Goal: Communication & Community: Answer question/provide support

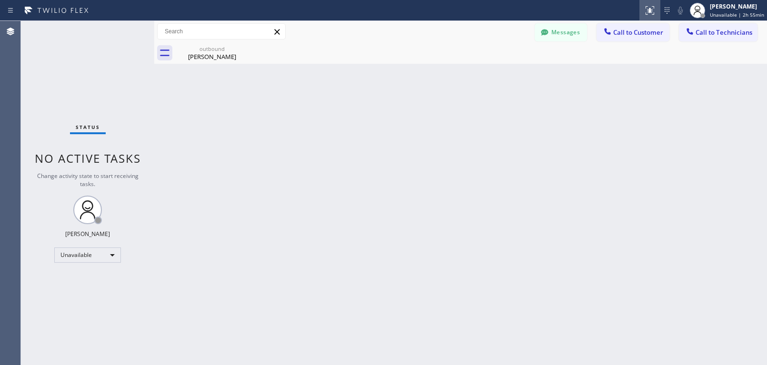
scroll to position [222, 0]
click at [216, 60] on div "[PERSON_NAME]" at bounding box center [212, 56] width 72 height 9
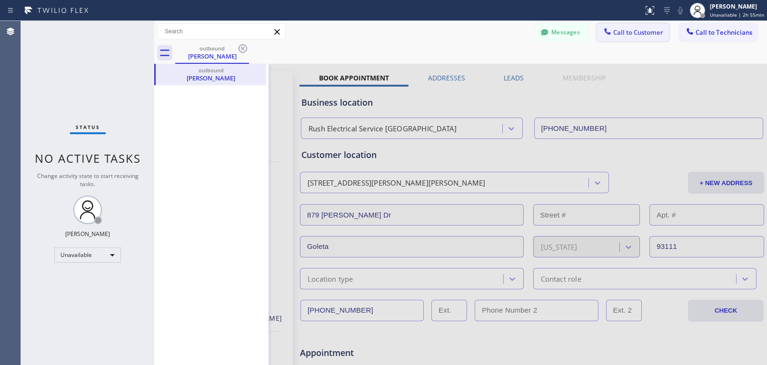
click at [622, 35] on span "Call to Customer" at bounding box center [639, 32] width 50 height 9
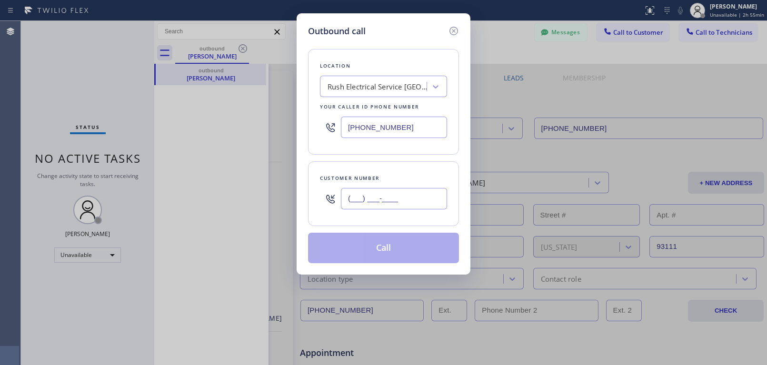
click at [376, 200] on input "(___) ___-____" at bounding box center [394, 198] width 106 height 21
paste input "541) 531-8710"
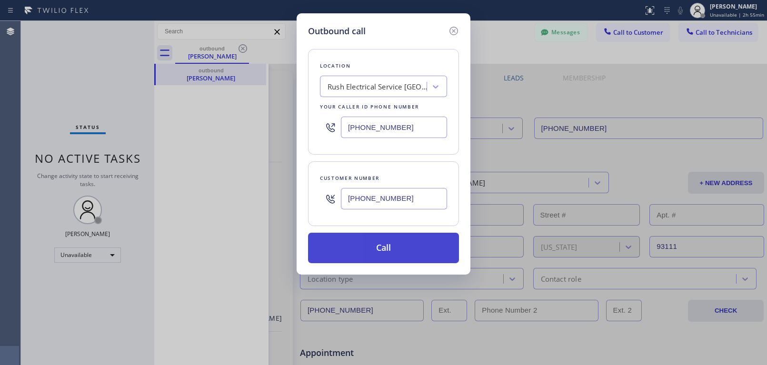
type input "[PHONE_NUMBER]"
click at [374, 256] on button "Call" at bounding box center [383, 248] width 151 height 30
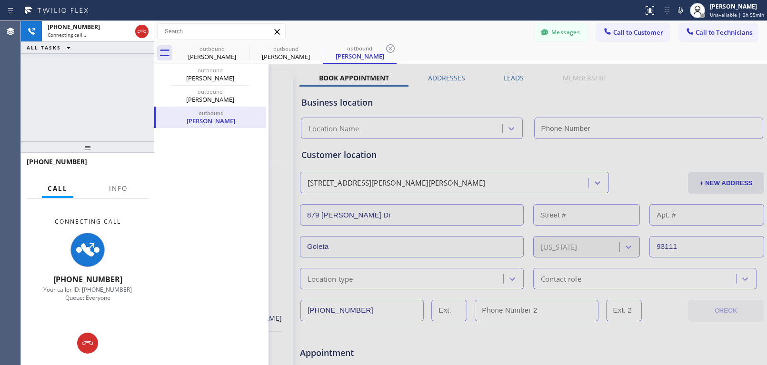
type input "[PHONE_NUMBER]"
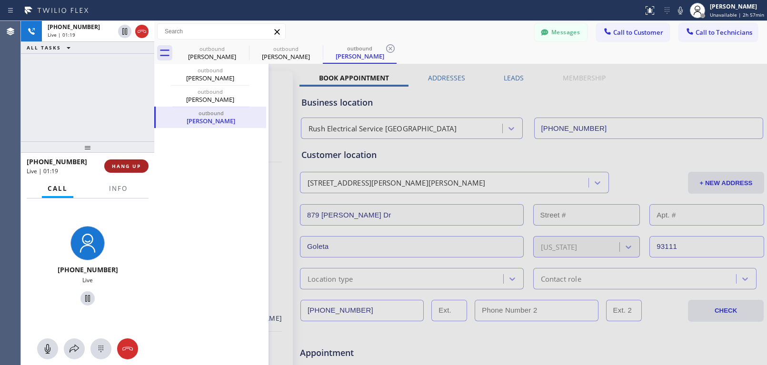
click at [132, 162] on button "HANG UP" at bounding box center [126, 166] width 44 height 13
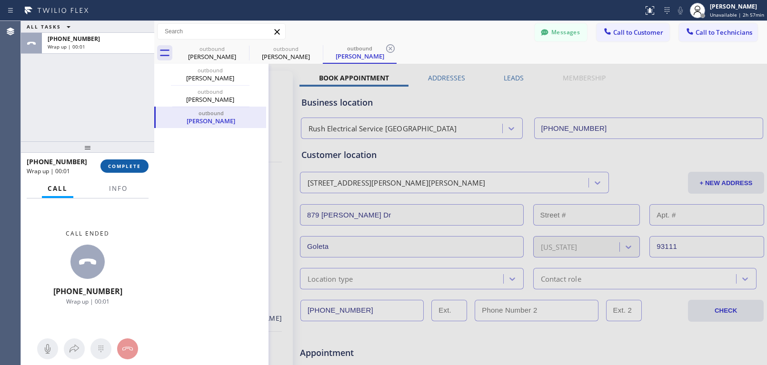
click at [132, 167] on span "COMPLETE" at bounding box center [124, 166] width 33 height 7
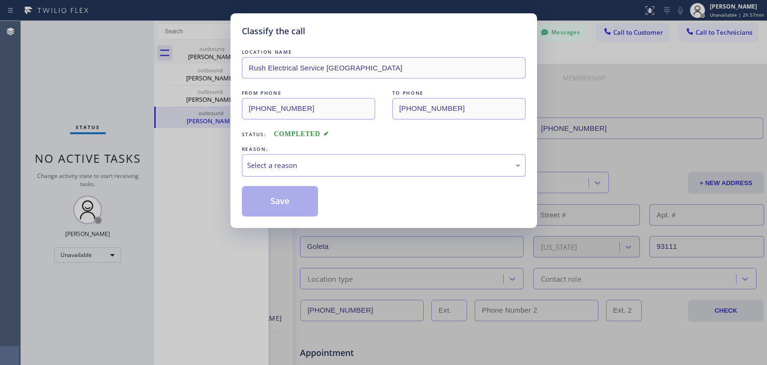
click at [304, 155] on div "Select a reason" at bounding box center [384, 165] width 284 height 22
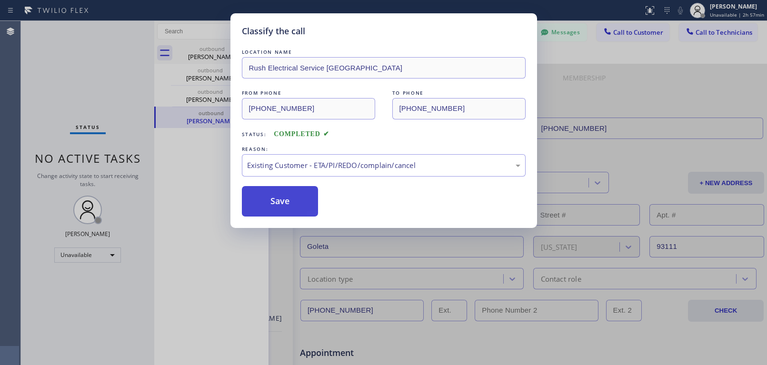
click at [288, 204] on button "Save" at bounding box center [280, 201] width 77 height 30
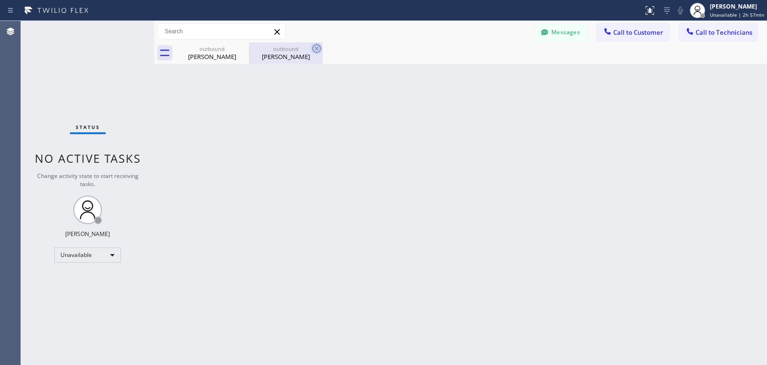
click at [314, 48] on icon at bounding box center [316, 48] width 11 height 11
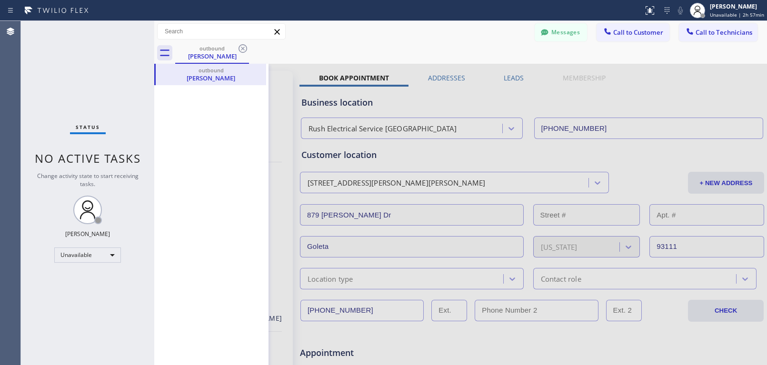
drag, startPoint x: 245, startPoint y: 47, endPoint x: 252, endPoint y: 47, distance: 7.1
click at [244, 47] on icon at bounding box center [242, 48] width 11 height 11
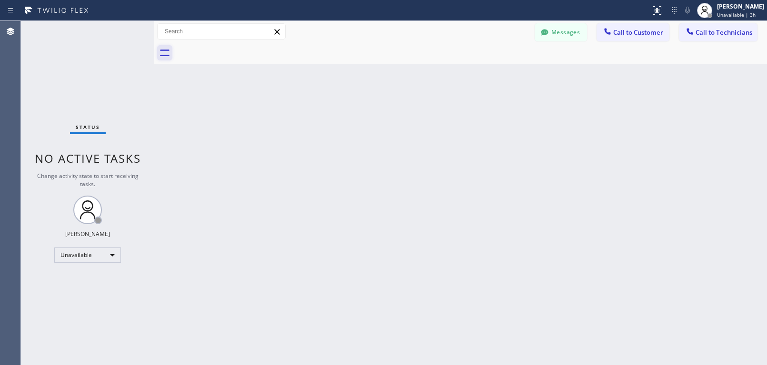
click at [161, 51] on icon at bounding box center [164, 52] width 15 height 15
click at [576, 36] on button "Messages" at bounding box center [561, 32] width 52 height 18
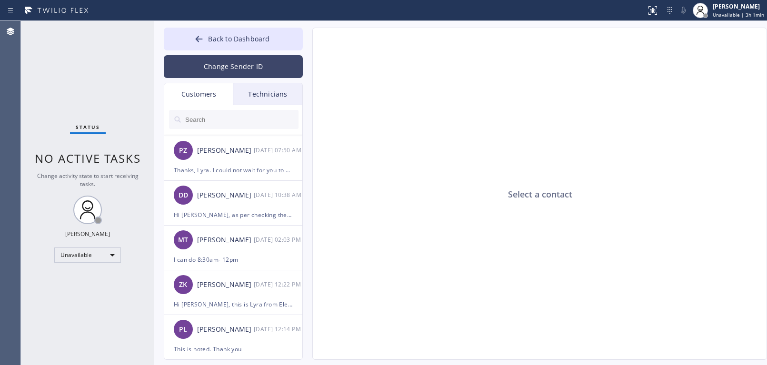
click at [227, 71] on button "Change Sender ID" at bounding box center [233, 66] width 139 height 23
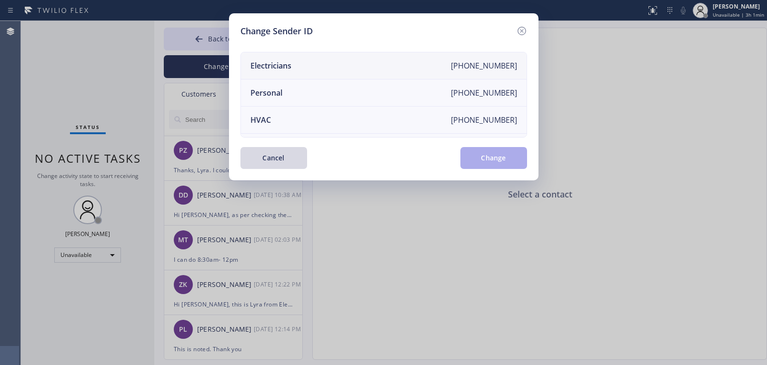
click at [386, 70] on li "Electricians [PHONE_NUMBER]" at bounding box center [384, 65] width 286 height 27
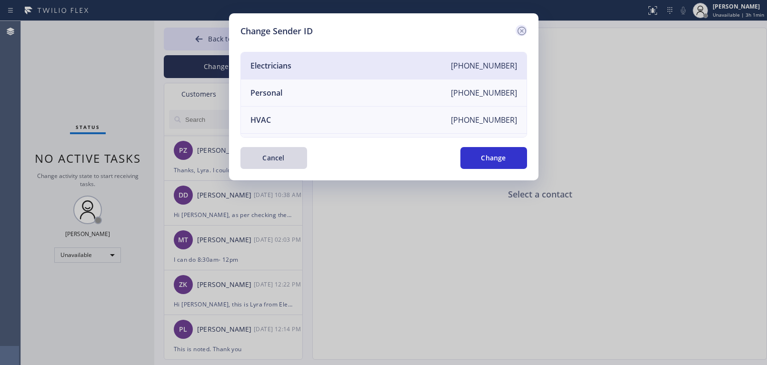
click at [525, 32] on icon at bounding box center [521, 30] width 11 height 11
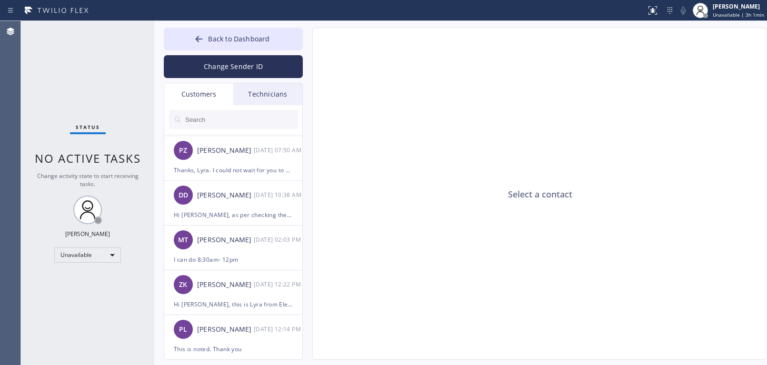
click at [201, 95] on div "Customers" at bounding box center [198, 94] width 69 height 22
click at [267, 97] on div "Technicians" at bounding box center [267, 94] width 69 height 22
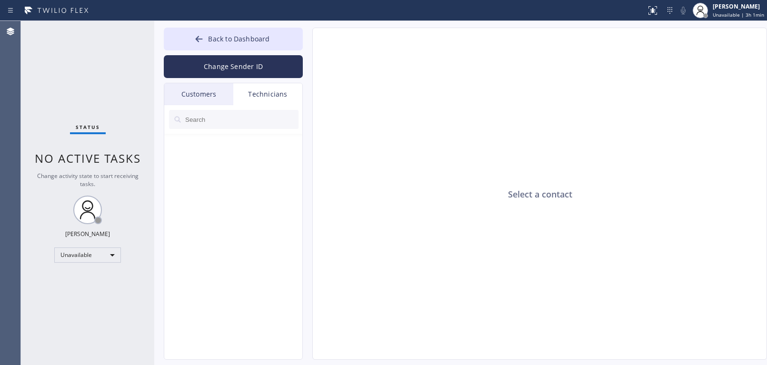
click at [206, 90] on div "Customers" at bounding box center [198, 94] width 69 height 22
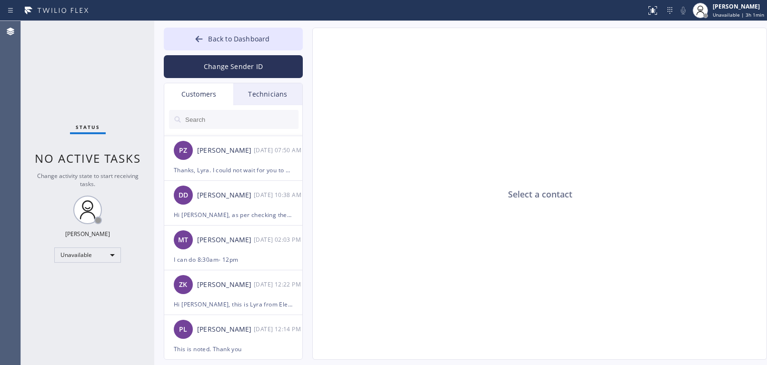
click at [258, 94] on div "Technicians" at bounding box center [267, 94] width 69 height 22
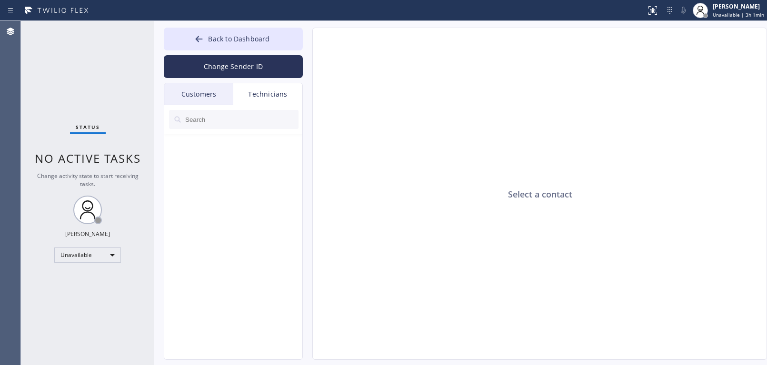
click at [252, 121] on input "text" at bounding box center [241, 119] width 114 height 19
click at [194, 95] on div "Customers" at bounding box center [198, 94] width 69 height 22
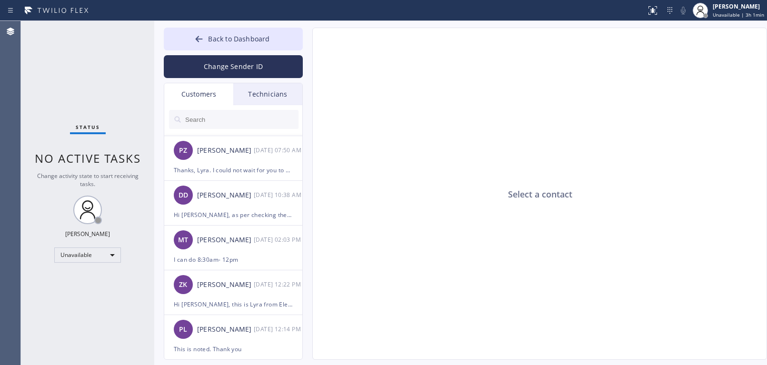
click at [227, 119] on input "text" at bounding box center [241, 119] width 114 height 19
click at [202, 39] on icon at bounding box center [199, 39] width 7 height 6
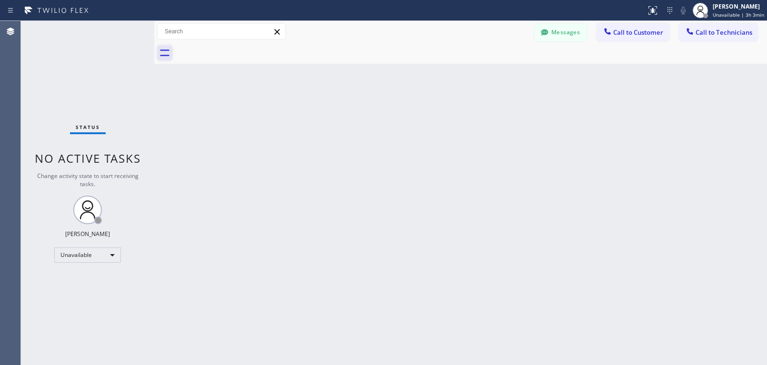
click at [168, 51] on icon at bounding box center [164, 52] width 15 height 15
drag, startPoint x: 562, startPoint y: 28, endPoint x: 547, endPoint y: 31, distance: 15.7
click at [561, 28] on button "Messages" at bounding box center [561, 32] width 52 height 18
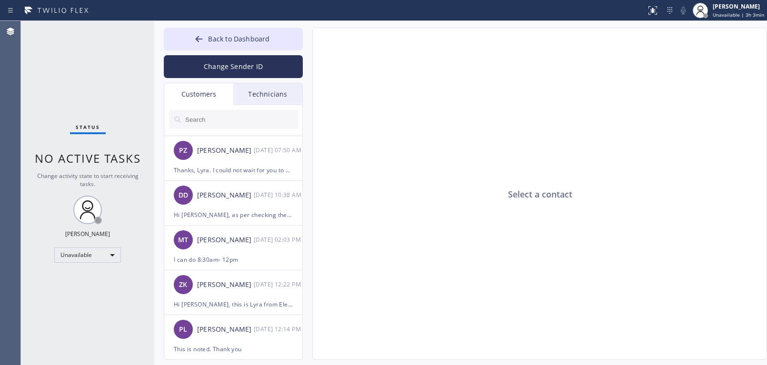
click at [271, 91] on div "Technicians" at bounding box center [267, 94] width 69 height 22
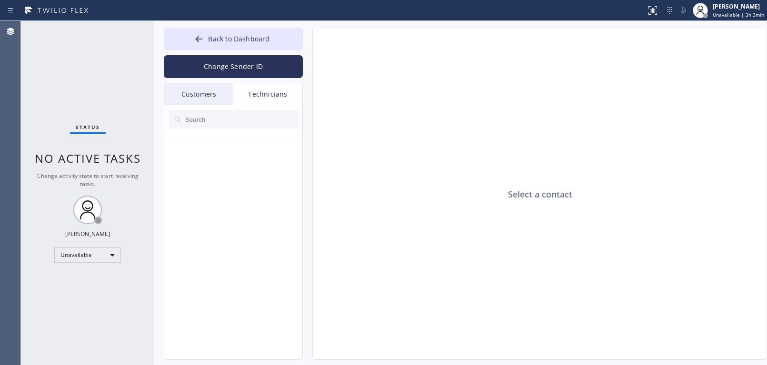
click at [214, 121] on input "text" at bounding box center [241, 119] width 114 height 19
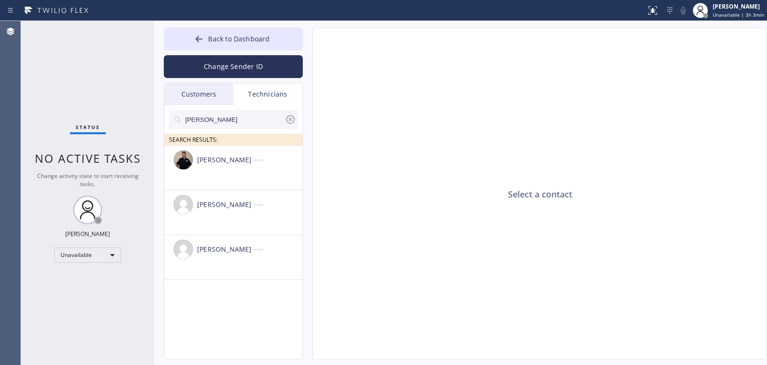
drag, startPoint x: 214, startPoint y: 121, endPoint x: 174, endPoint y: 120, distance: 40.5
click at [174, 120] on div "[PERSON_NAME]" at bounding box center [234, 119] width 130 height 19
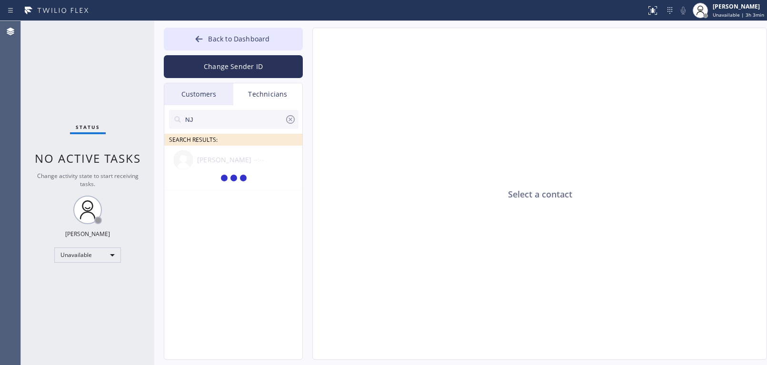
type input "N"
